Goal: Navigation & Orientation: Find specific page/section

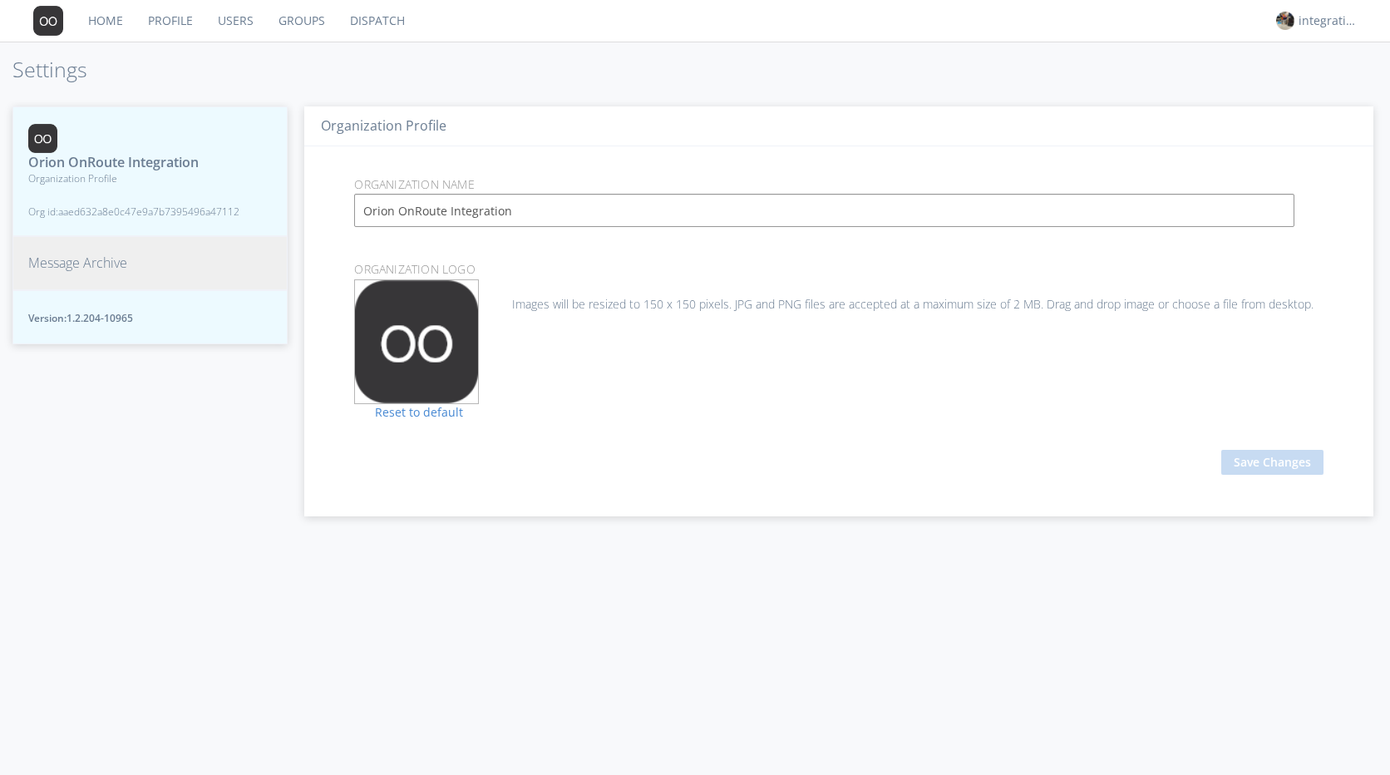
click at [749, 67] on h1 "Settings" at bounding box center [695, 69] width 1390 height 23
click at [732, 67] on h1 "Settings" at bounding box center [695, 69] width 1390 height 23
click at [338, 570] on div "Organization Profile Organization Name Orion OnRoute Integration Organization L…" at bounding box center [839, 433] width 1102 height 686
click at [79, 421] on div "Orion OnRoute Integration Organization Profile Org id: aaed632a8e0c47e9a7b73954…" at bounding box center [149, 433] width 275 height 686
click at [415, 416] on link "Reset to default" at bounding box center [408, 412] width 109 height 16
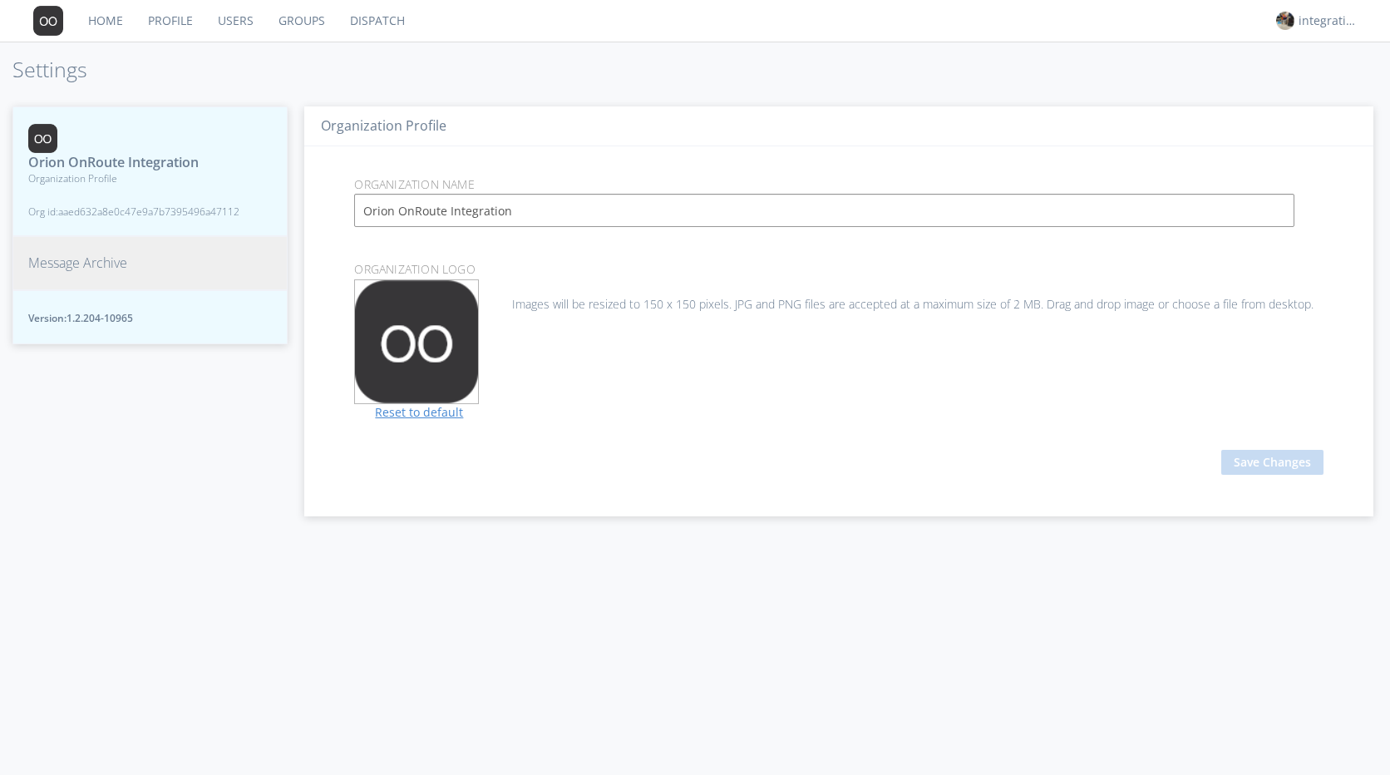
click at [381, 415] on link "Reset to default" at bounding box center [408, 412] width 109 height 16
click at [61, 430] on div "Orion OnRoute Integration Organization Profile Org id: aaed632a8e0c47e9a7b73954…" at bounding box center [149, 433] width 275 height 686
click at [104, 21] on link "Home" at bounding box center [106, 21] width 60 height 42
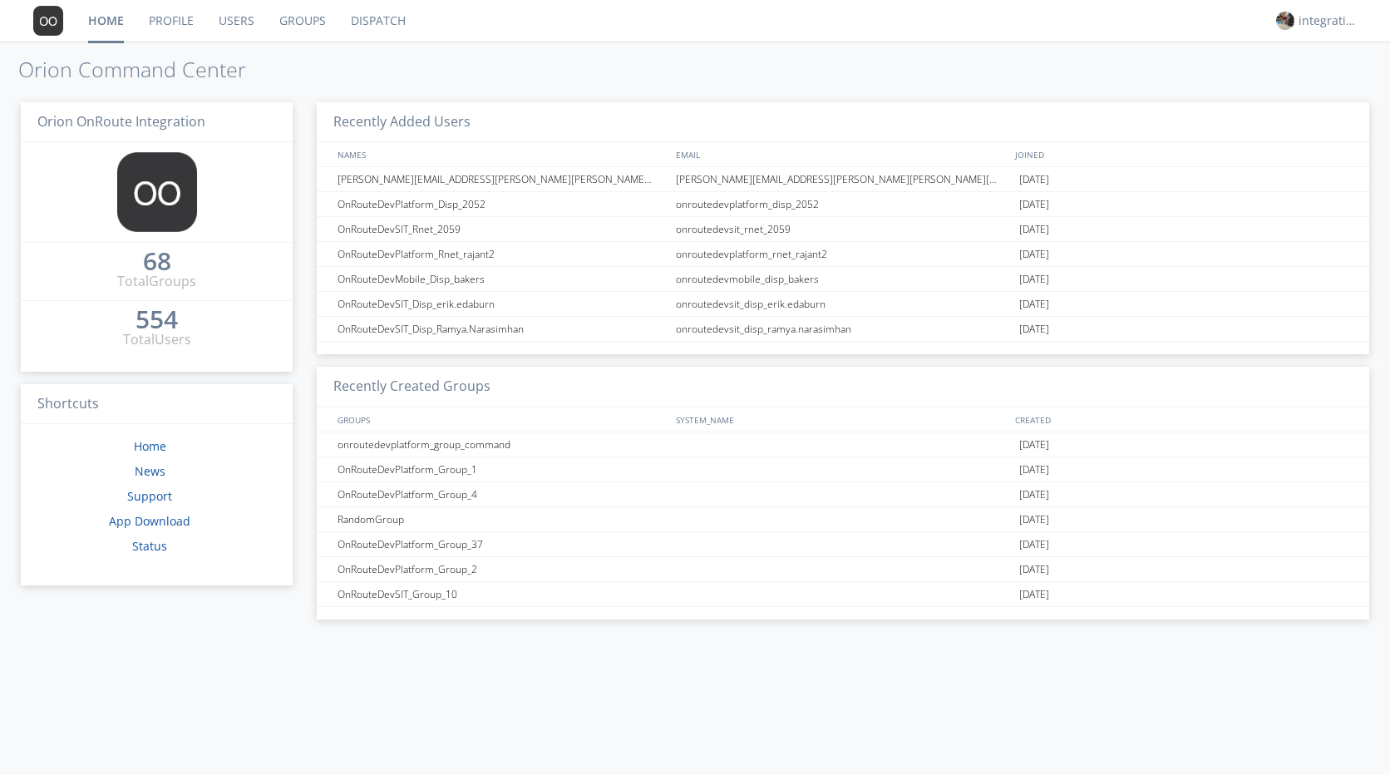
click at [104, 21] on link "Home" at bounding box center [106, 21] width 61 height 42
click at [182, 18] on link "Profile" at bounding box center [171, 21] width 70 height 42
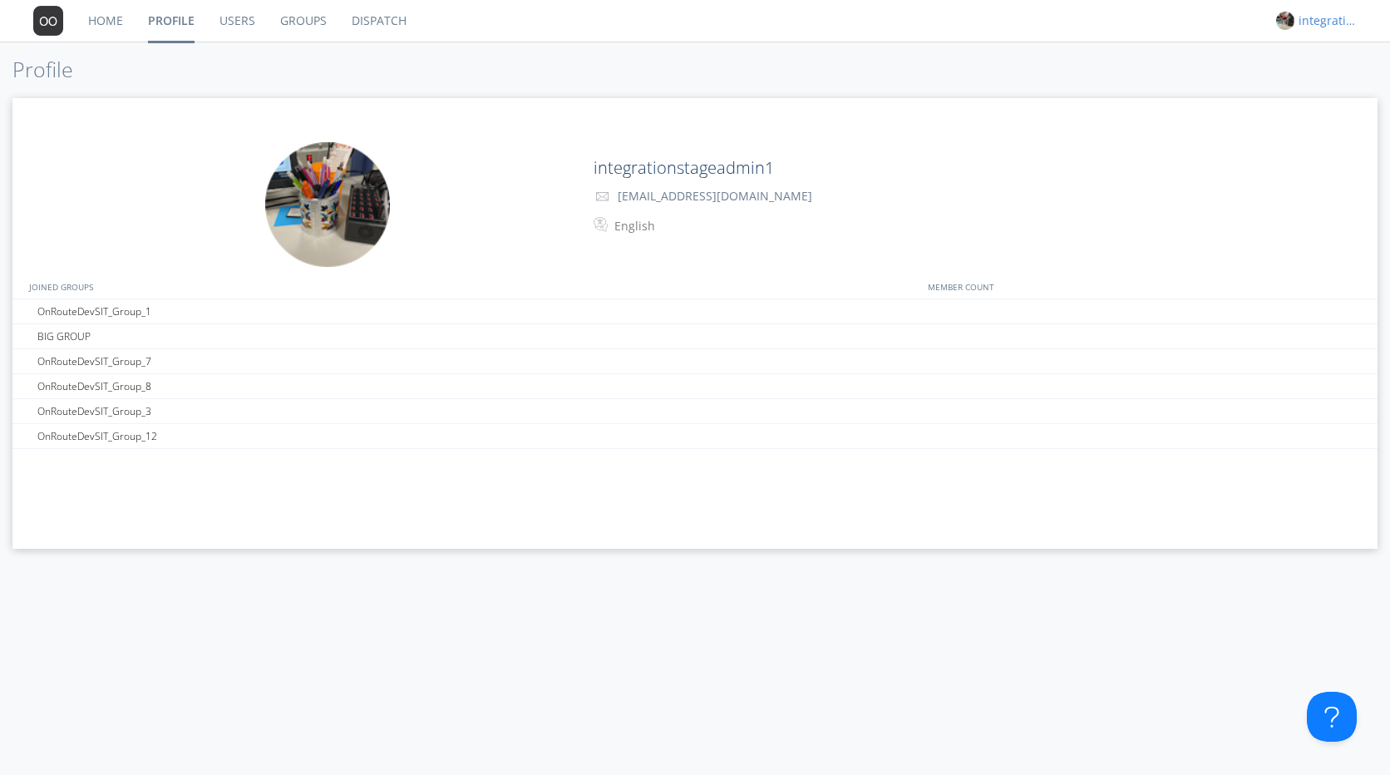
click at [1313, 19] on div "integrationstageadmin1" at bounding box center [1329, 20] width 62 height 17
click at [1313, 52] on div "Settings" at bounding box center [1338, 58] width 86 height 30
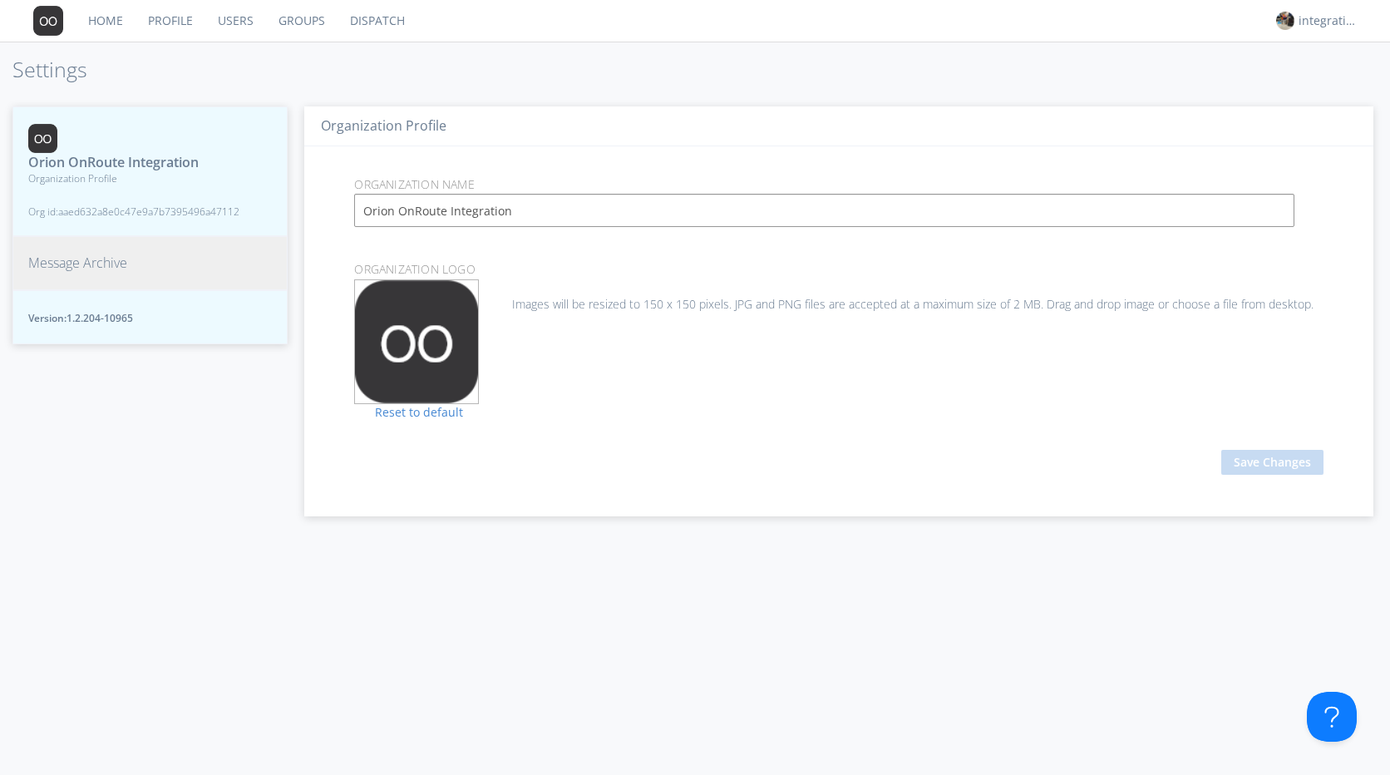
click at [62, 258] on span "Message Archive" at bounding box center [77, 263] width 99 height 19
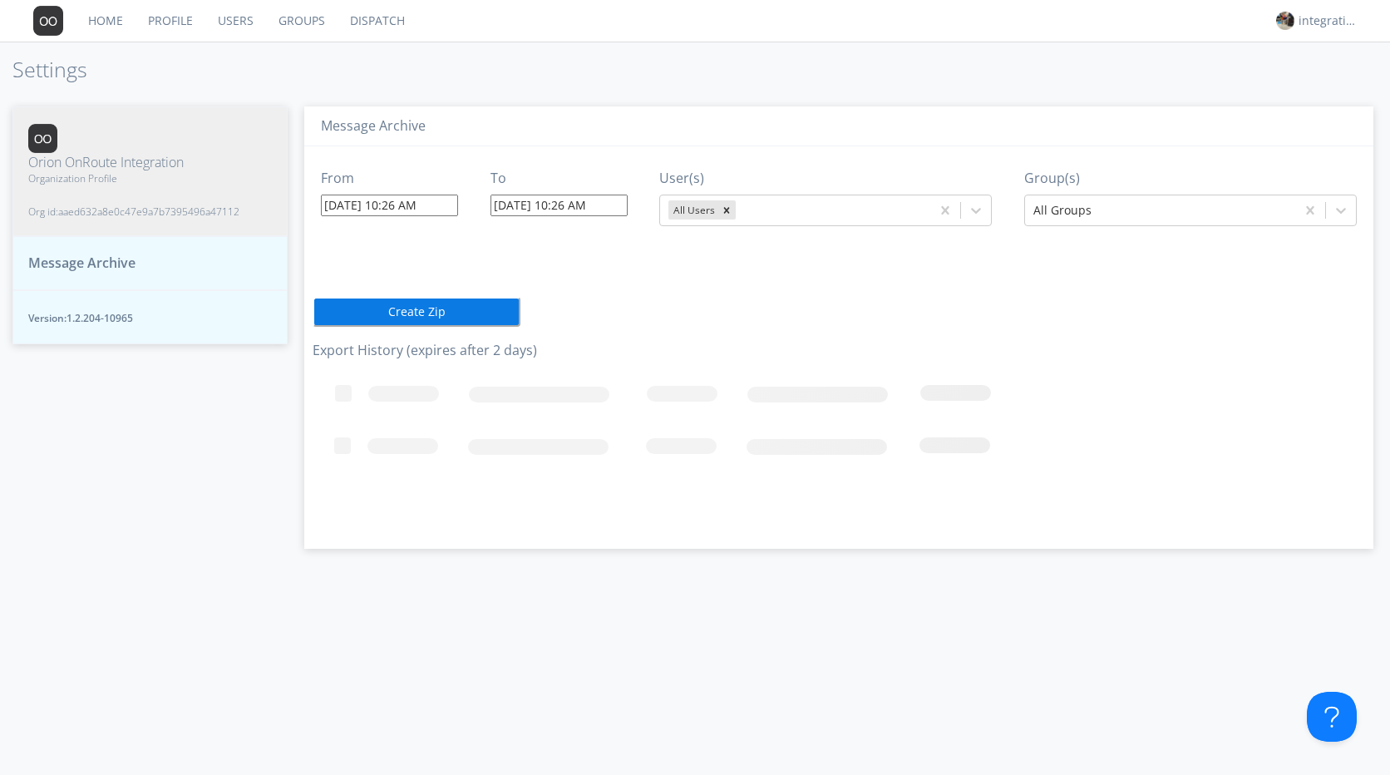
click at [398, 17] on link "Dispatch" at bounding box center [377, 21] width 80 height 42
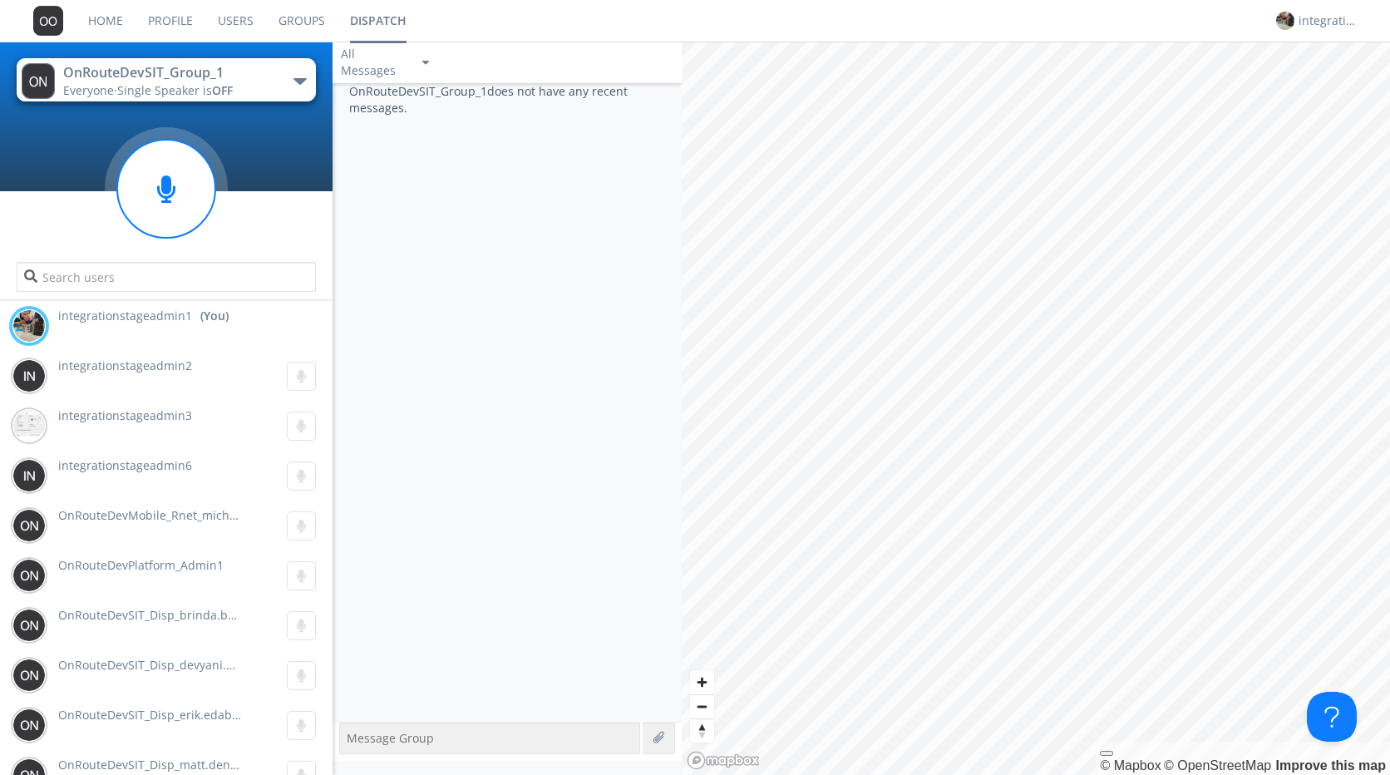
click at [292, 21] on link "Groups" at bounding box center [301, 21] width 71 height 42
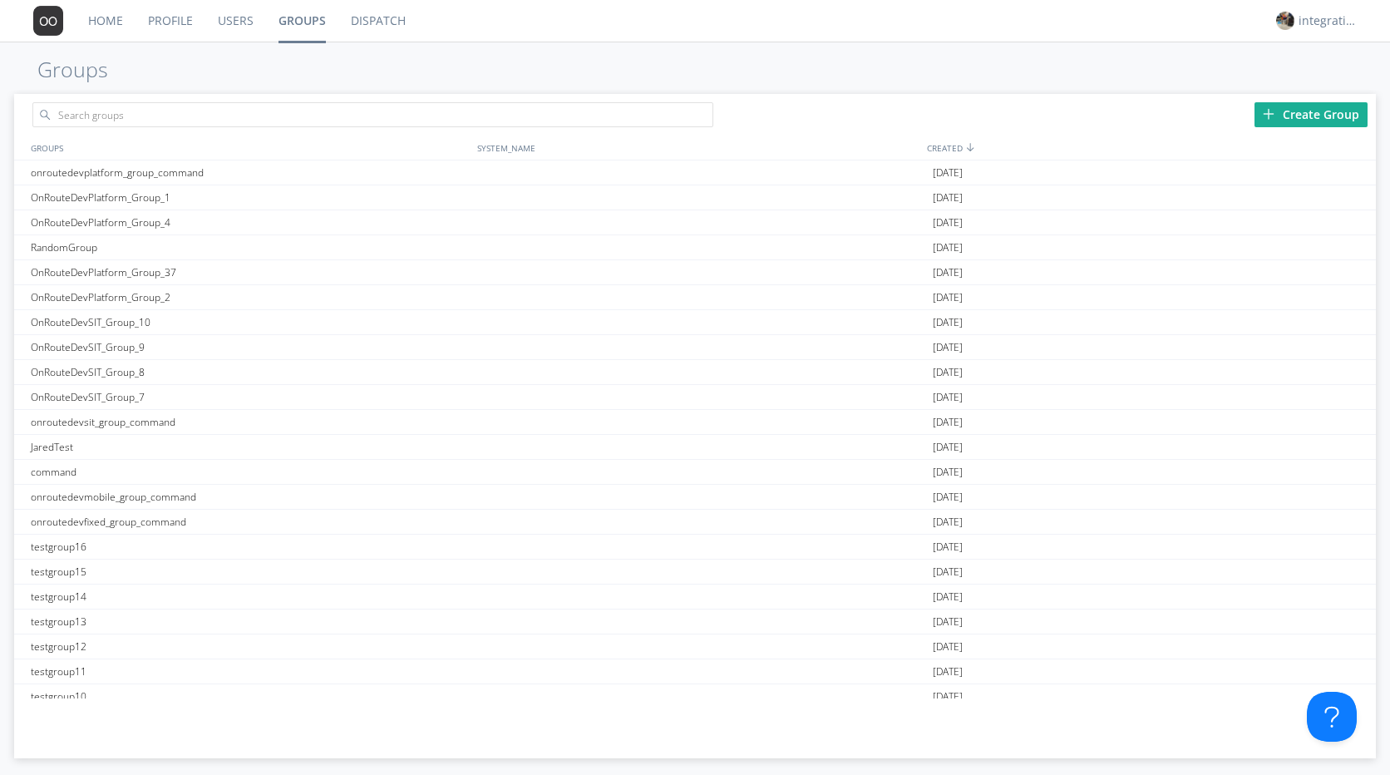
click at [246, 22] on link "Users" at bounding box center [235, 21] width 61 height 42
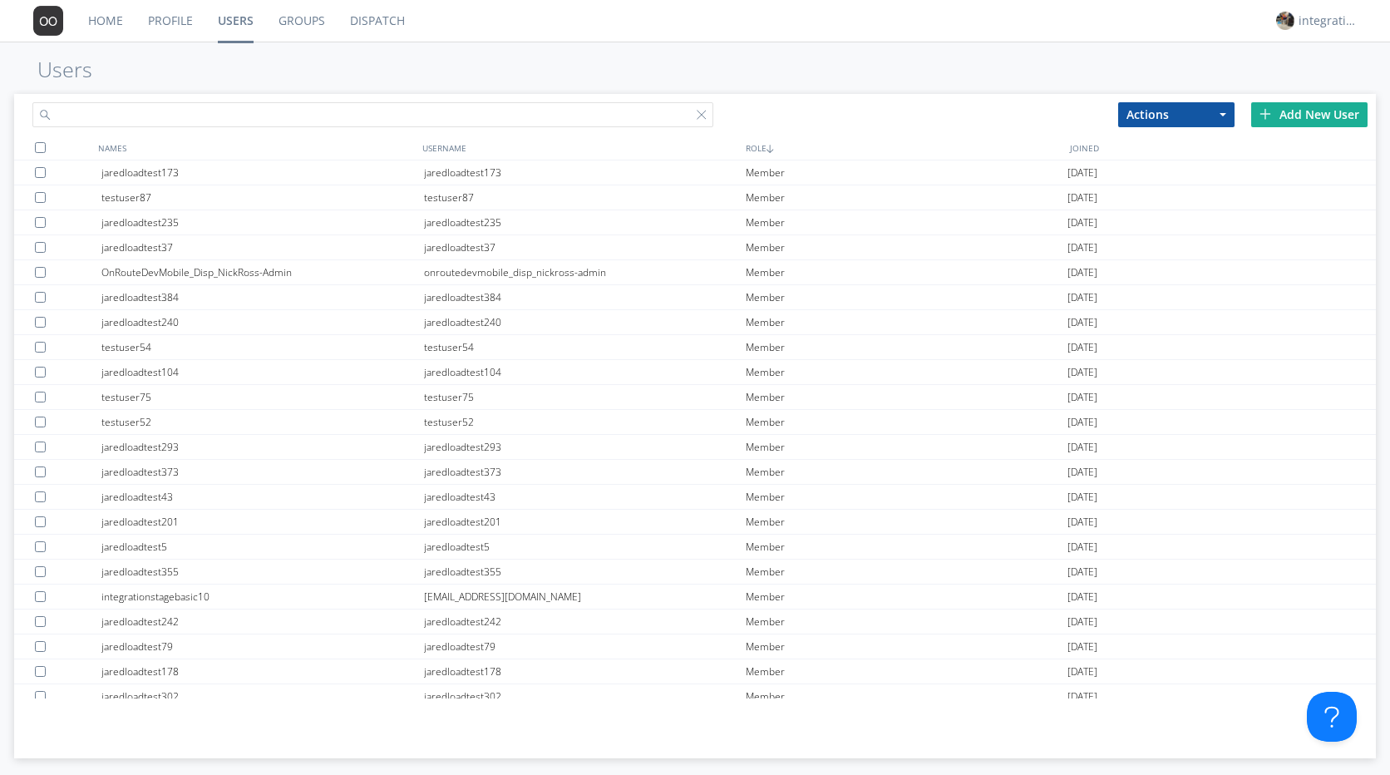
click at [160, 115] on input "text" at bounding box center [372, 114] width 681 height 25
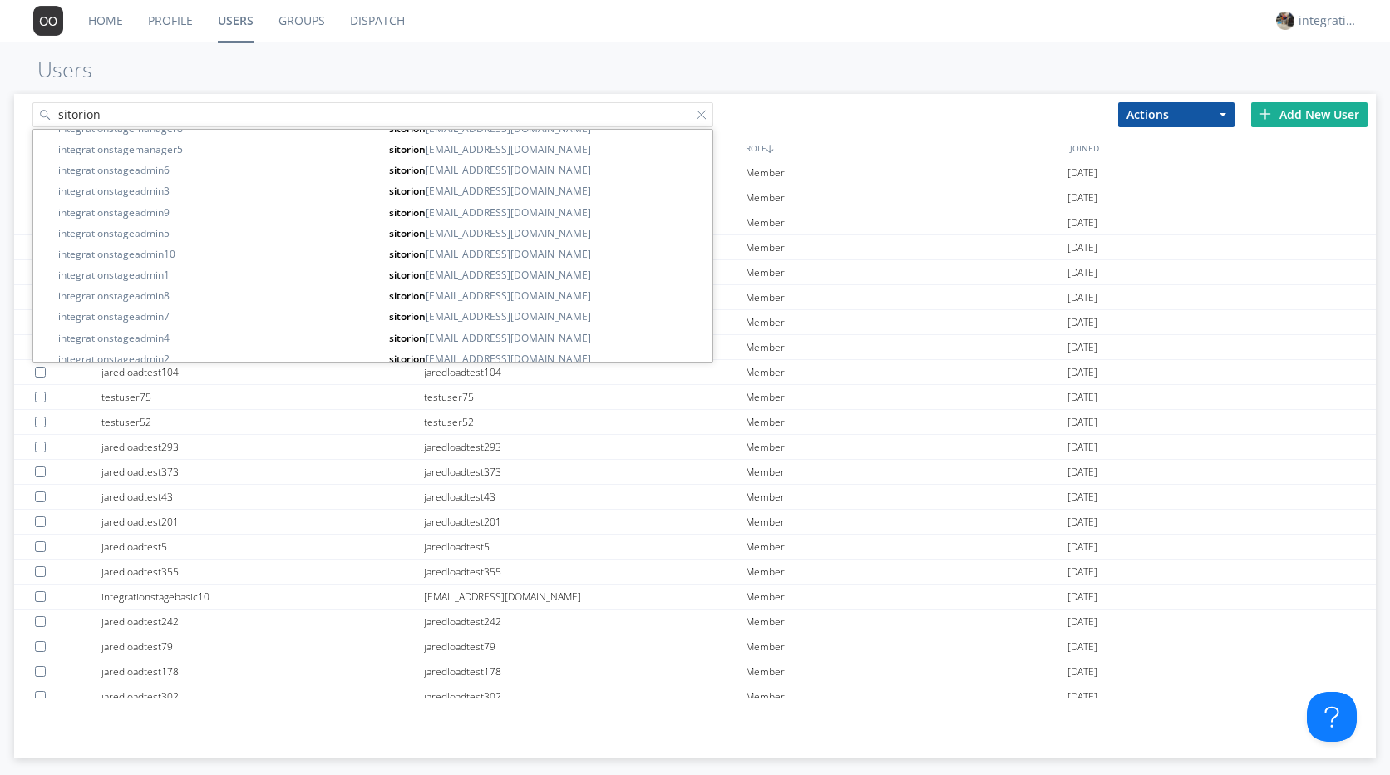
scroll to position [605, 0]
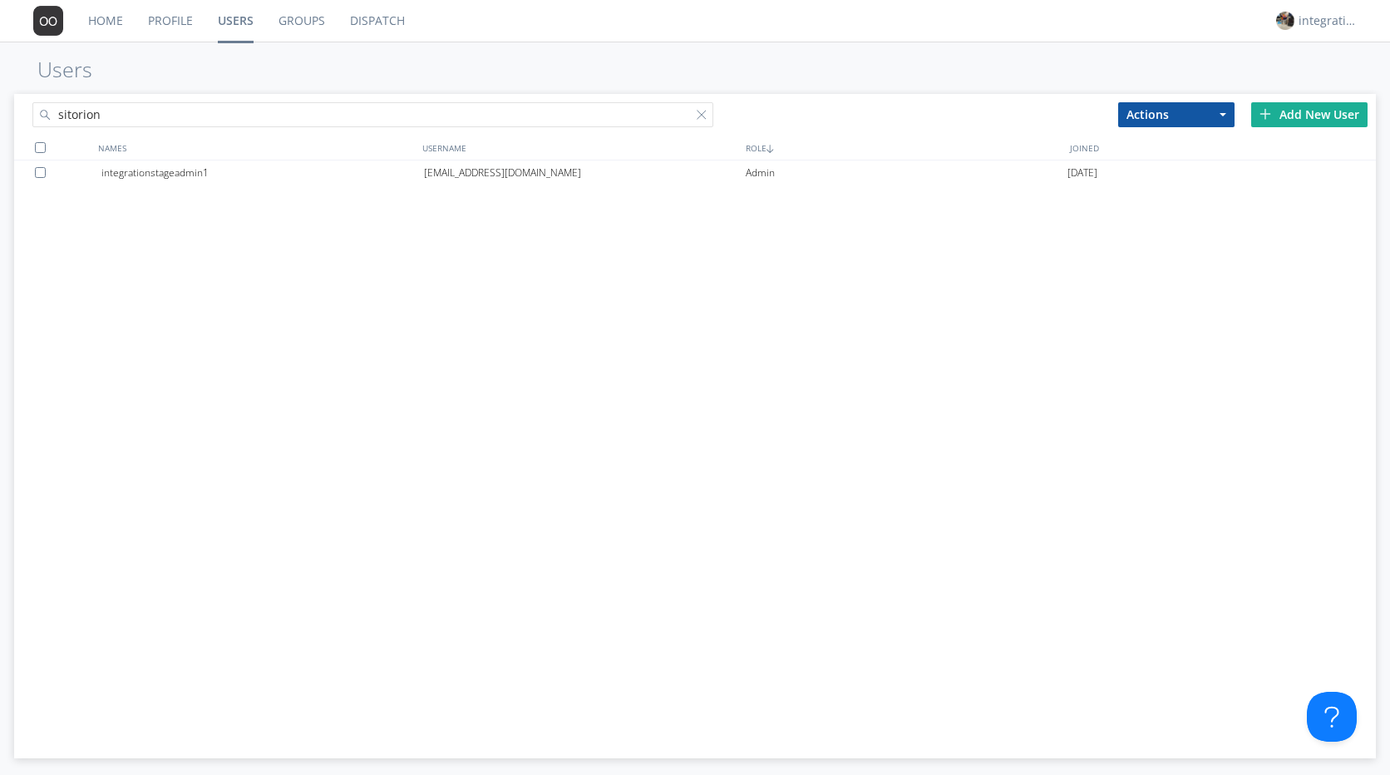
type input "sitorion"
click at [178, 19] on link "Profile" at bounding box center [170, 21] width 70 height 42
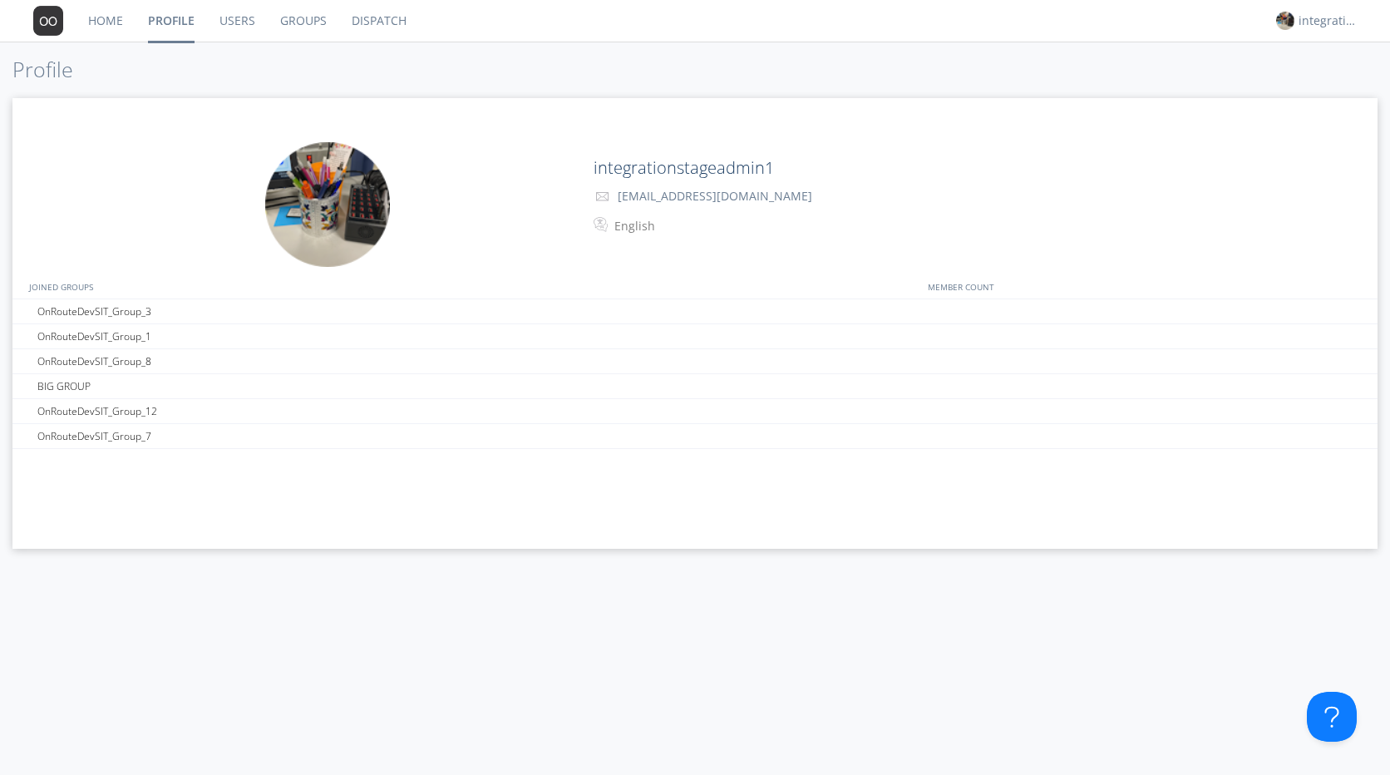
click at [112, 17] on link "Home" at bounding box center [106, 21] width 60 height 42
